Goal: Task Accomplishment & Management: Complete application form

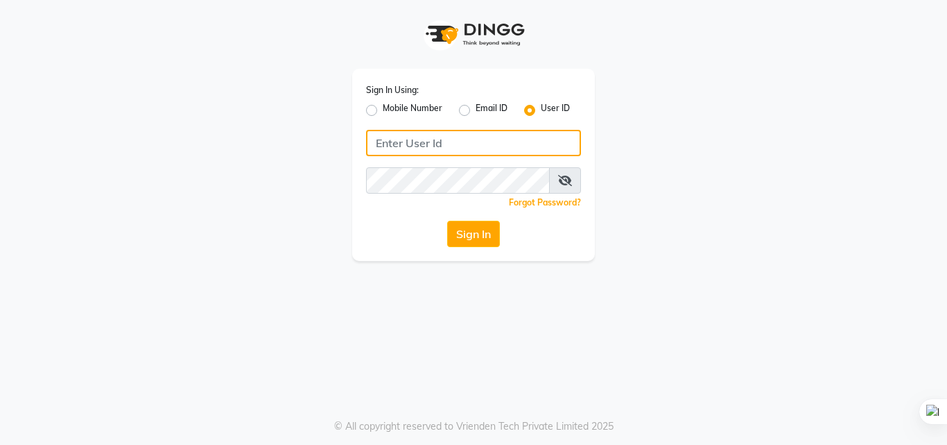
click at [454, 155] on input "Username" at bounding box center [473, 143] width 215 height 26
type input "[EMAIL_ADDRESS][DOMAIN_NAME]"
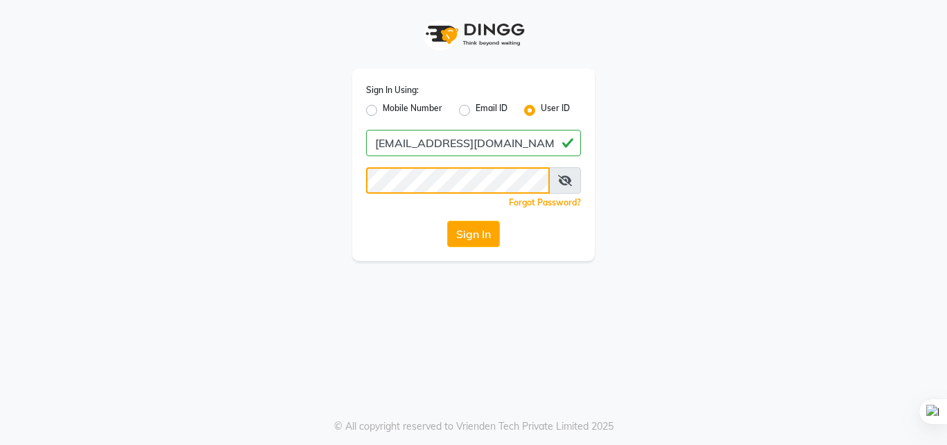
click at [447, 221] on button "Sign In" at bounding box center [473, 234] width 53 height 26
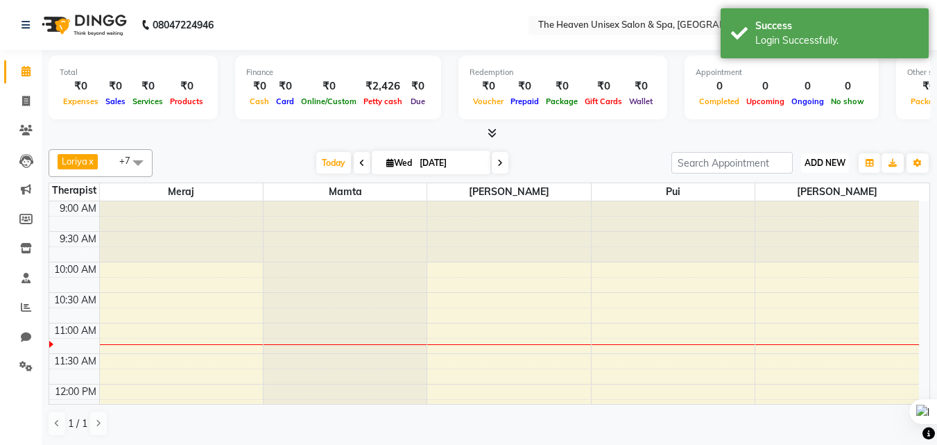
click at [831, 168] on button "ADD NEW Toggle Dropdown" at bounding box center [825, 162] width 48 height 19
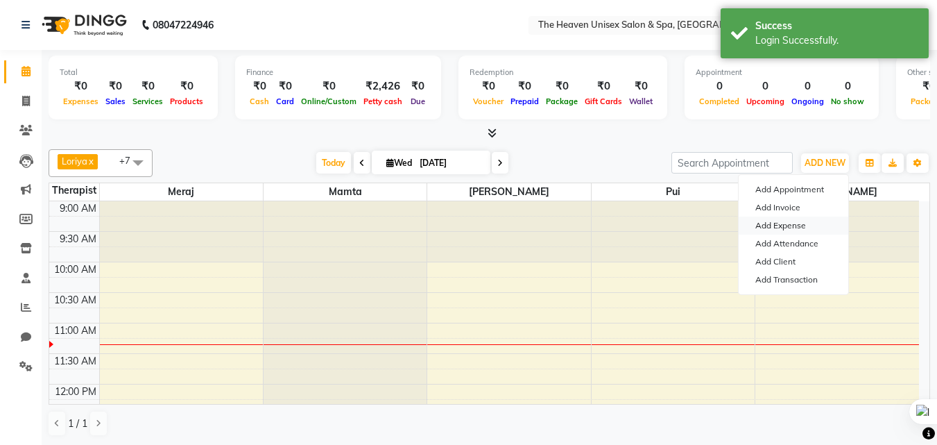
click at [785, 225] on link "Add Expense" at bounding box center [794, 225] width 110 height 18
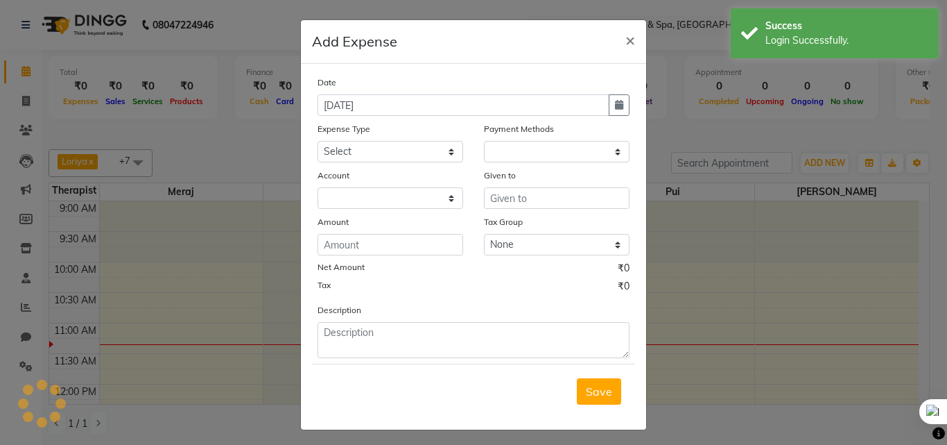
select select "1"
select select "7539"
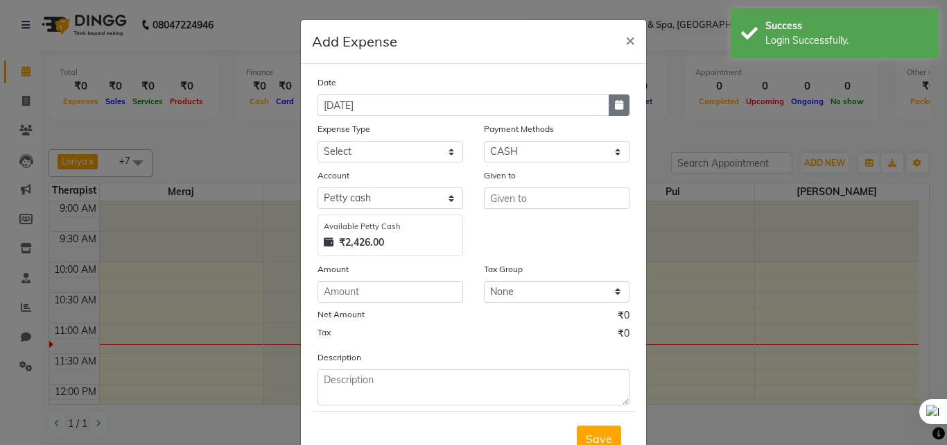
click at [618, 106] on icon "button" at bounding box center [619, 105] width 8 height 10
select select "9"
select select "2025"
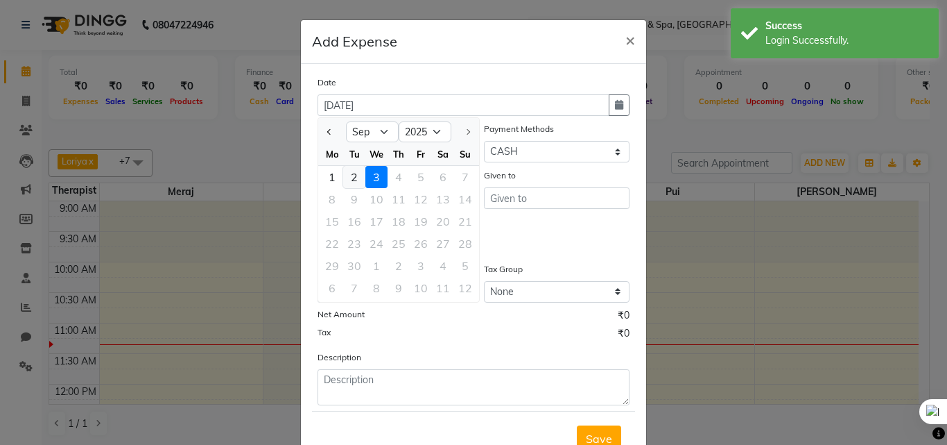
click at [352, 177] on div "2" at bounding box center [354, 177] width 22 height 22
type input "02-09-2025"
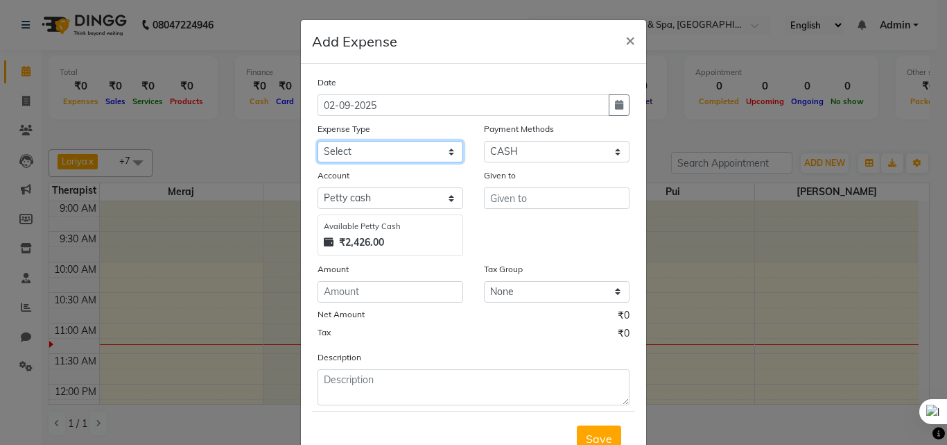
click at [367, 155] on select "Select Advance Salary Bank charges Car maintenance Cash transfer to bank Cash t…" at bounding box center [391, 152] width 146 height 22
select select "9"
click at [318, 141] on select "Select Advance Salary Bank charges Car maintenance Cash transfer to bank Cash t…" at bounding box center [391, 152] width 146 height 22
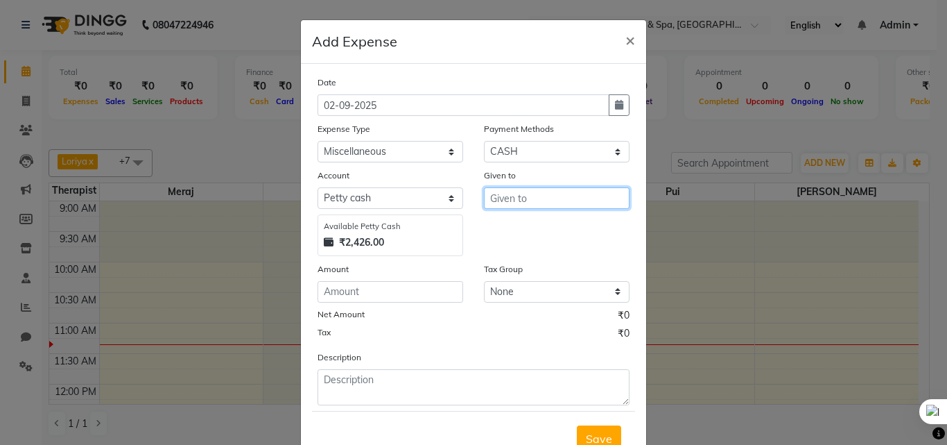
click at [501, 205] on input "text" at bounding box center [557, 198] width 146 height 22
type input "HRS House"
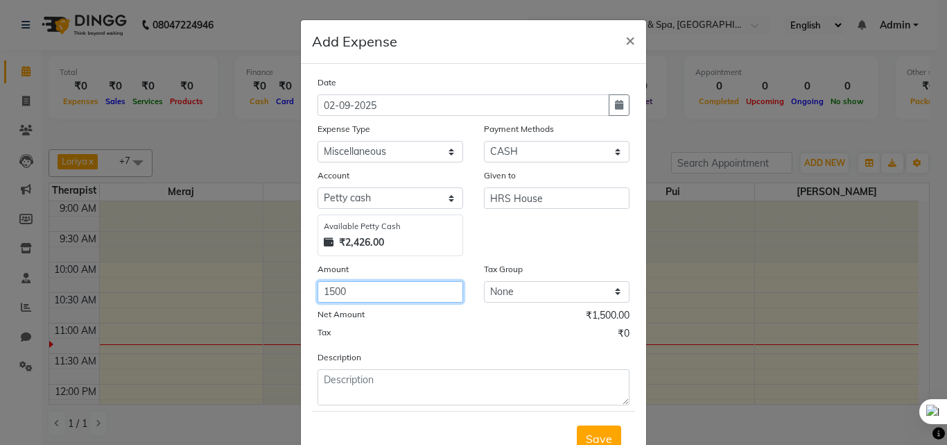
type input "1500"
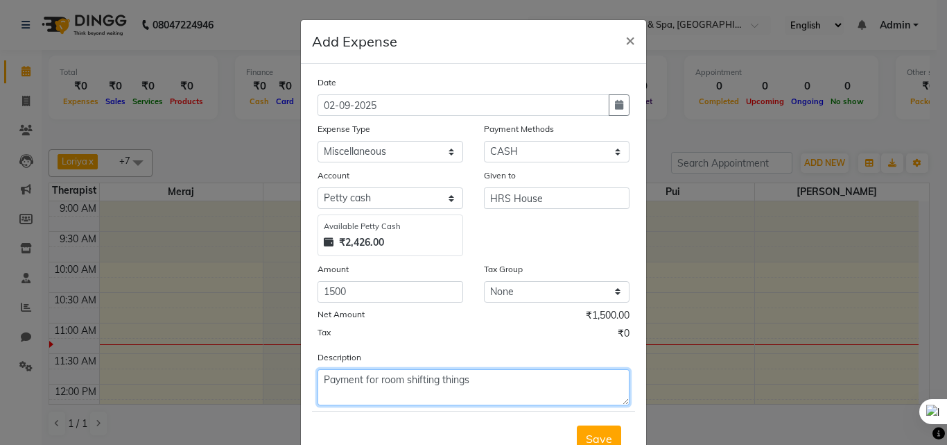
type textarea "Payment for room shifting things"
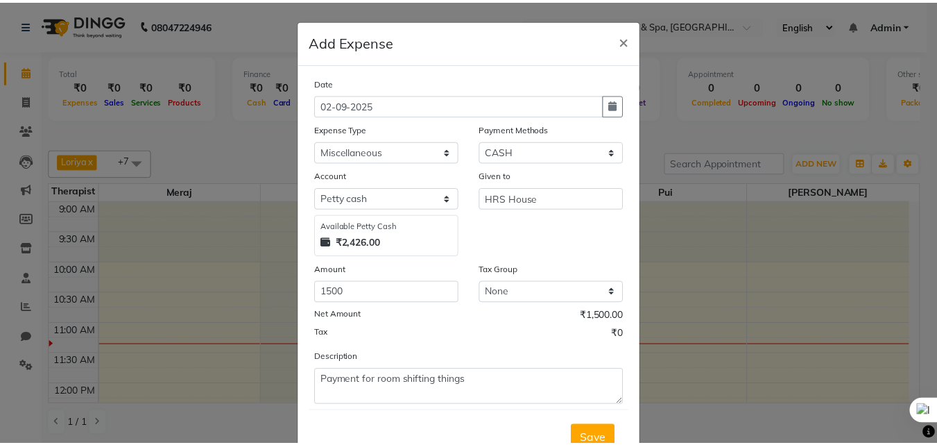
scroll to position [7, 0]
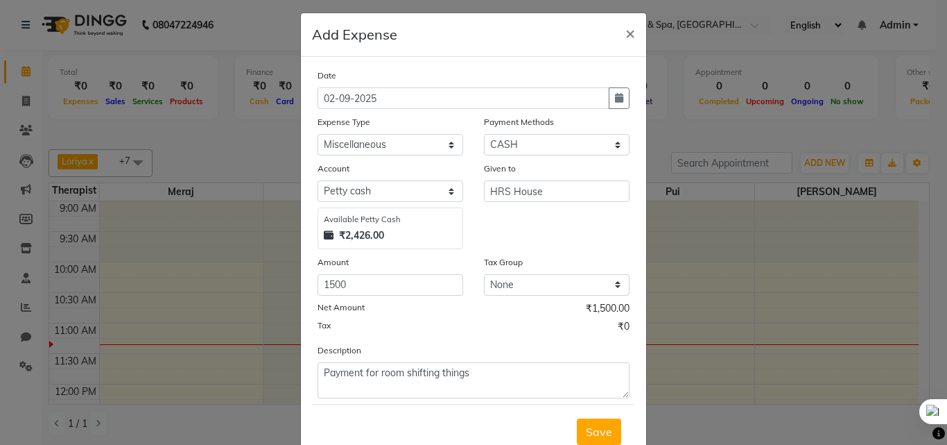
click at [577, 418] on button "Save" at bounding box center [599, 431] width 44 height 26
